Goal: Information Seeking & Learning: Learn about a topic

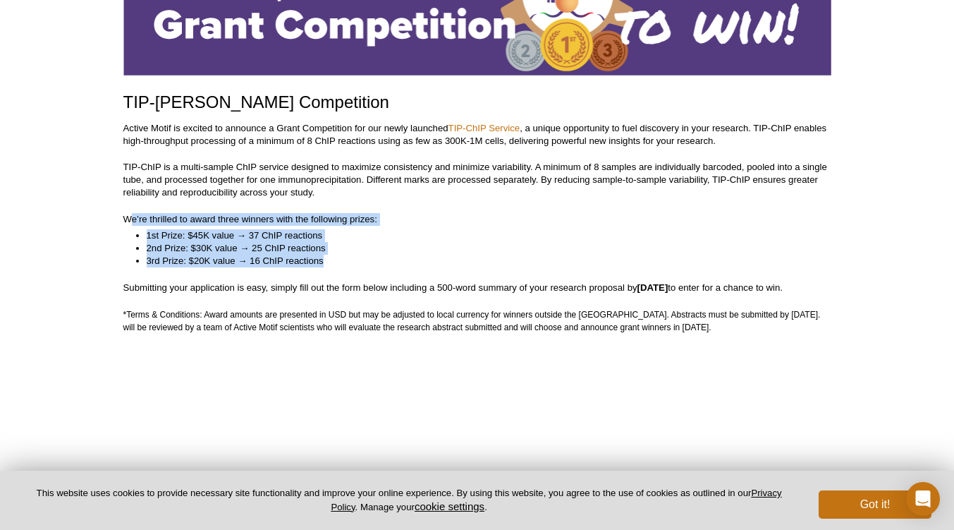
scroll to position [161, 0]
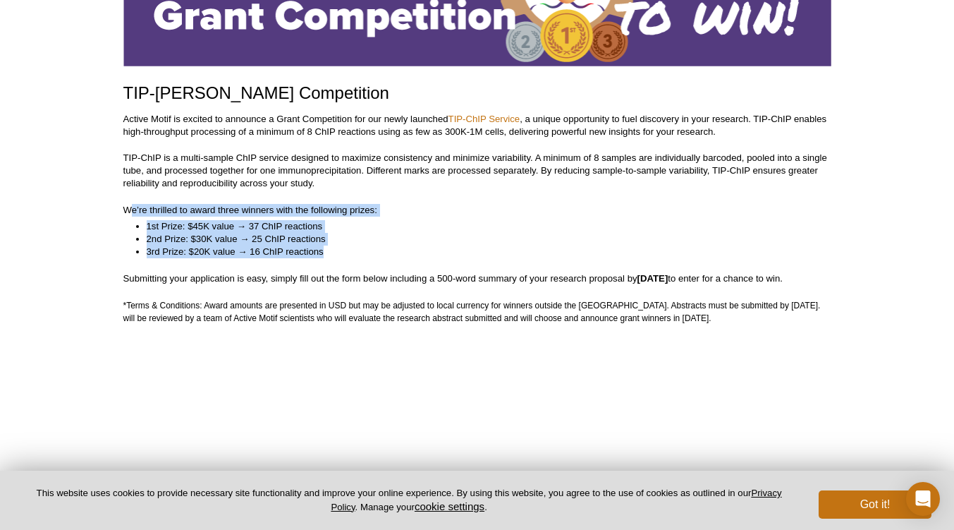
drag, startPoint x: 124, startPoint y: 280, endPoint x: 798, endPoint y: 321, distance: 675.5
copy div "Submitting your application is easy, simply fill out the form below including a…"
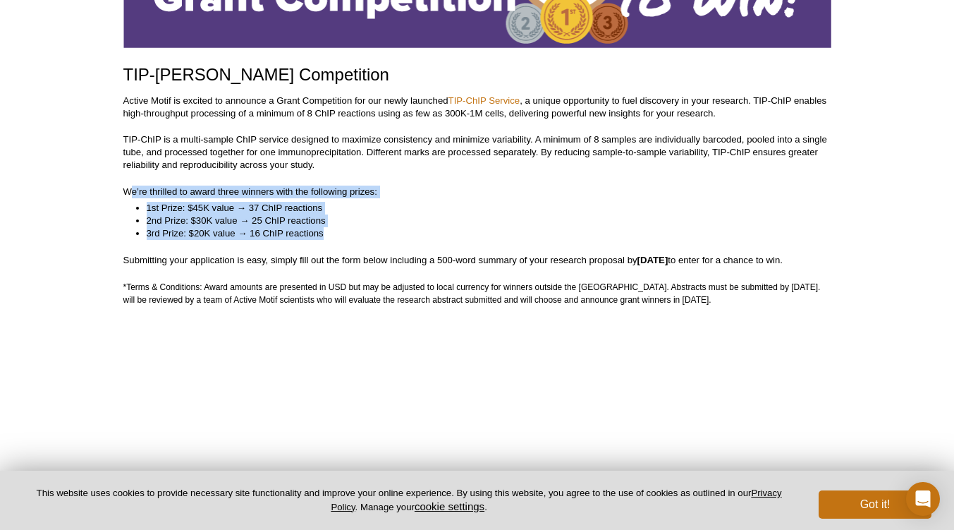
scroll to position [178, 0]
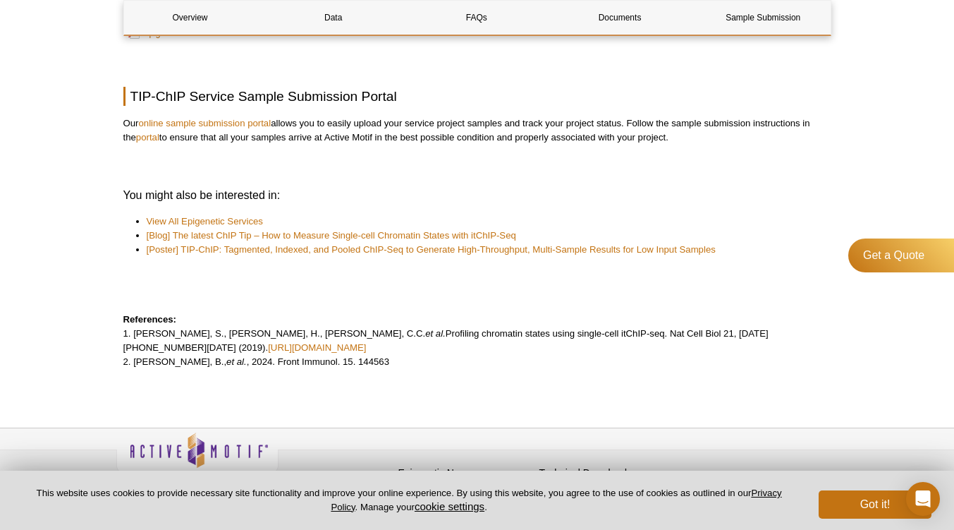
scroll to position [3865, 0]
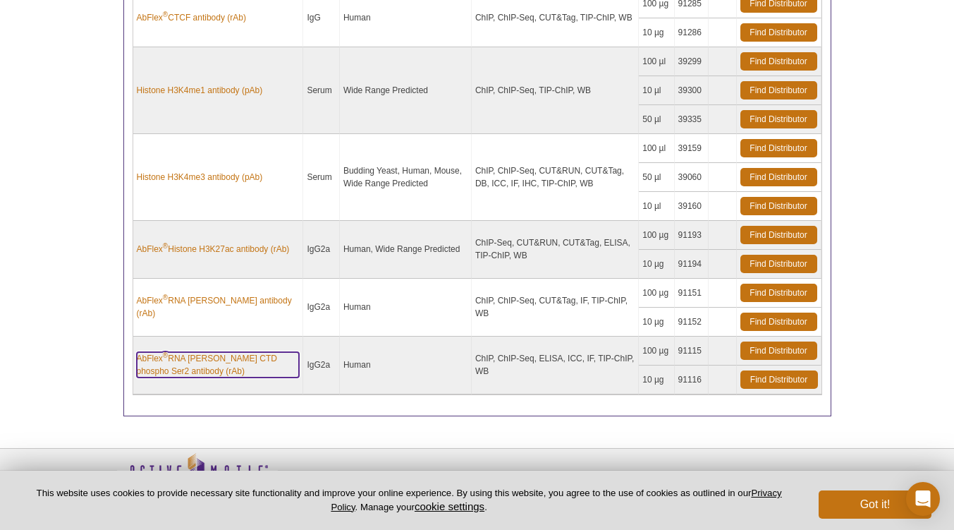
click at [218, 353] on link "AbFlex ® RNA pol II CTD phospho Ser2 antibody (rAb)" at bounding box center [218, 364] width 163 height 25
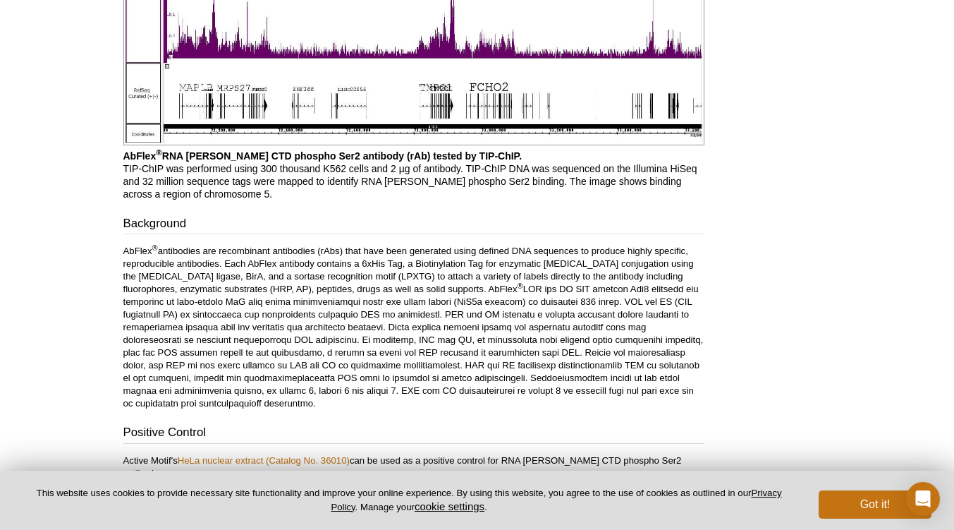
scroll to position [3461, 0]
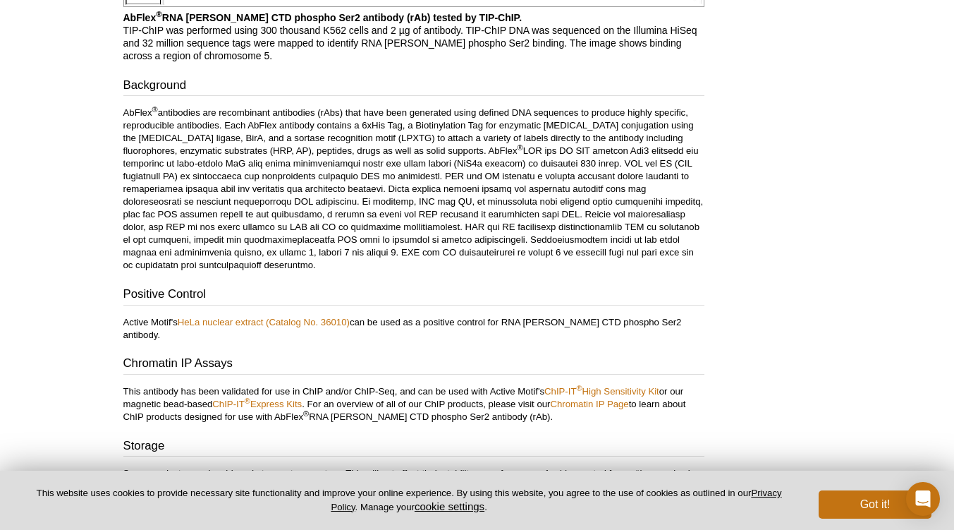
scroll to position [3597, 0]
